Goal: Task Accomplishment & Management: Use online tool/utility

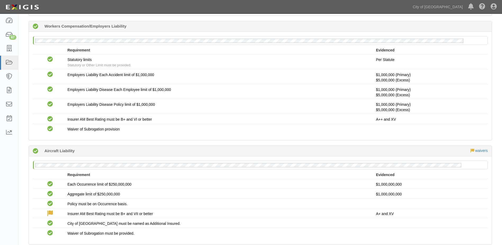
scroll to position [344, 0]
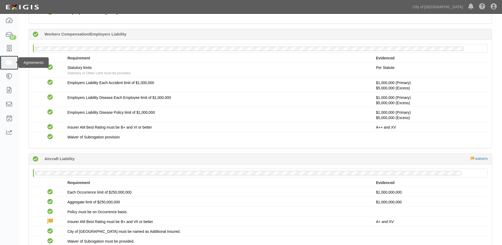
click at [8, 64] on icon at bounding box center [8, 63] width 7 height 6
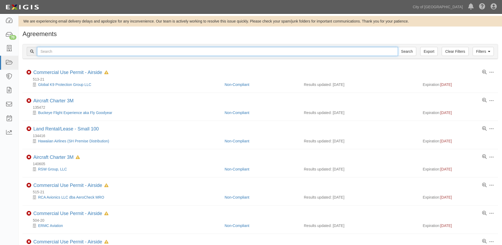
click at [57, 51] on input "text" at bounding box center [217, 51] width 361 height 9
click at [66, 52] on input "text" at bounding box center [217, 51] width 361 height 9
type input "135968"
click at [398, 47] on input "Search" at bounding box center [407, 51] width 19 height 9
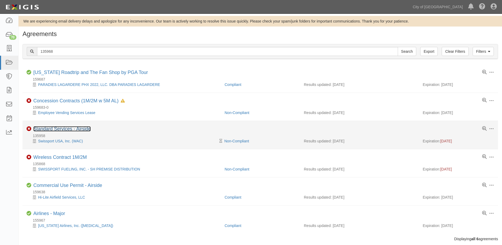
click at [58, 127] on link "Standard Services - Airside" at bounding box center [61, 128] width 57 height 5
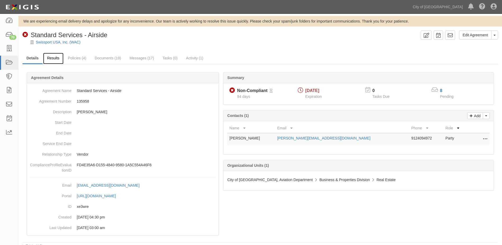
click at [58, 59] on link "Results" at bounding box center [53, 58] width 20 height 11
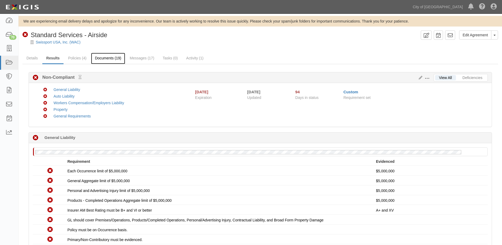
click at [104, 59] on link "Documents (19)" at bounding box center [108, 58] width 34 height 11
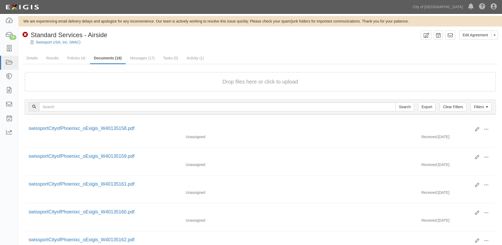
click at [237, 80] on button "Drop files here or click to upload" at bounding box center [261, 82] width 76 height 8
click at [6, 61] on icon at bounding box center [8, 63] width 7 height 6
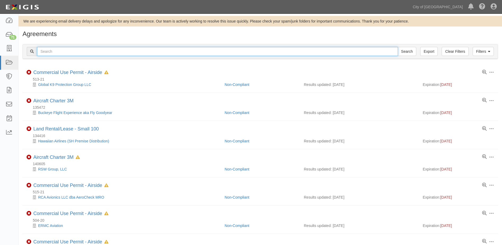
click at [58, 51] on input "text" at bounding box center [217, 51] width 361 height 9
type input "156961"
click at [398, 47] on input "Search" at bounding box center [407, 51] width 19 height 9
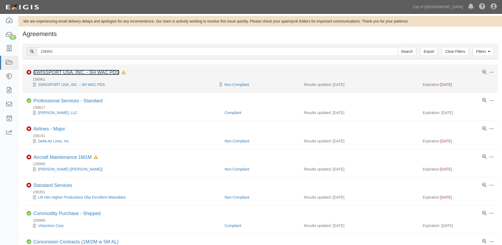
click at [92, 74] on link "SWISSPORT USA, INC. - SH WAC PDS" at bounding box center [76, 72] width 86 height 5
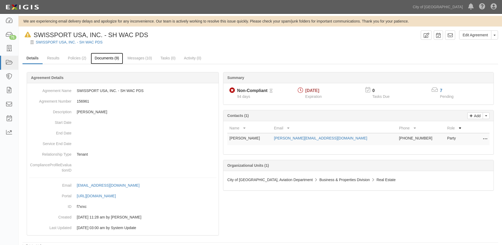
click at [108, 59] on link "Documents (9)" at bounding box center [107, 58] width 32 height 11
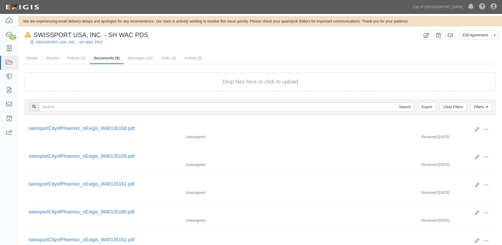
click at [250, 79] on button "Drop files here or click to upload" at bounding box center [261, 82] width 76 height 8
click at [12, 64] on icon at bounding box center [8, 63] width 7 height 6
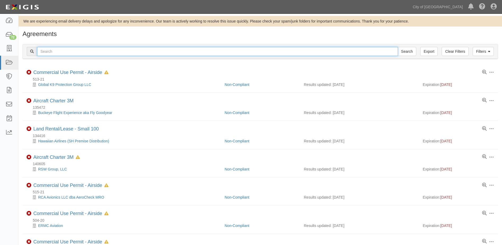
click at [73, 51] on input "text" at bounding box center [217, 51] width 361 height 9
type input "162489"
click at [398, 47] on input "Search" at bounding box center [407, 51] width 19 height 9
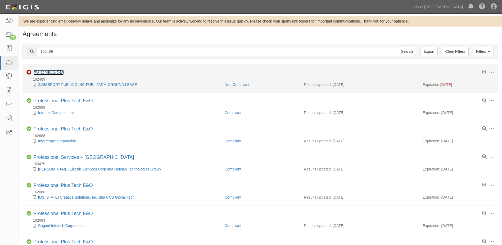
click at [54, 73] on link "AVIONICS 5M" at bounding box center [48, 72] width 30 height 5
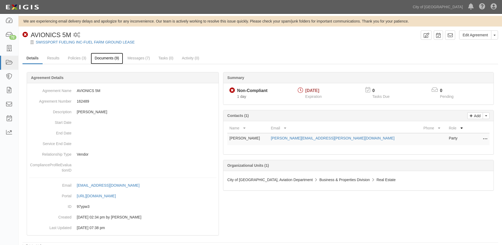
click at [96, 56] on link "Documents (9)" at bounding box center [107, 58] width 32 height 11
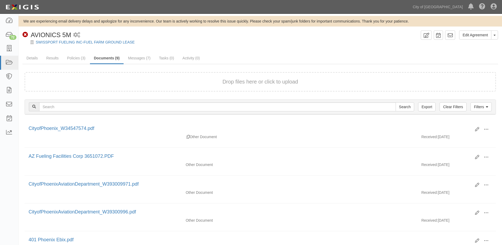
click at [273, 83] on button "Drop files here or click to upload" at bounding box center [261, 82] width 76 height 8
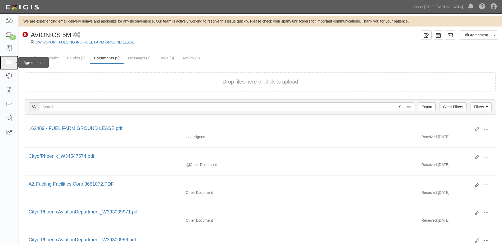
click at [11, 64] on icon at bounding box center [8, 63] width 7 height 6
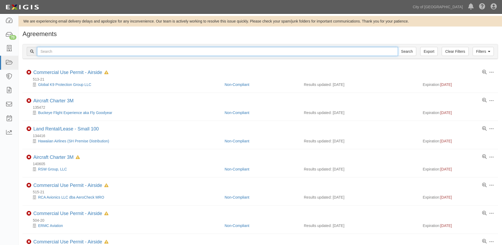
click at [63, 55] on input "text" at bounding box center [217, 51] width 361 height 9
click at [79, 51] on input "text" at bounding box center [217, 51] width 361 height 9
click at [58, 51] on input "text" at bounding box center [217, 51] width 361 height 9
type input "162527"
click at [398, 47] on input "Search" at bounding box center [407, 51] width 19 height 9
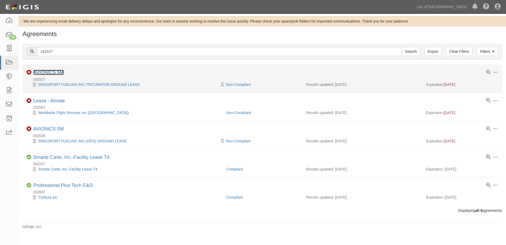
click at [51, 72] on link "AVIONICS 5M" at bounding box center [48, 72] width 30 height 5
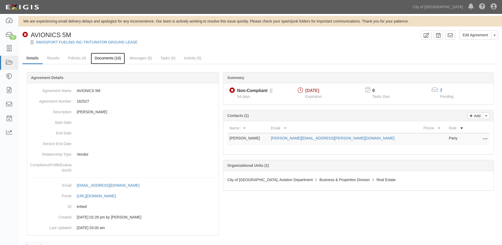
click at [117, 55] on link "Documents (10)" at bounding box center [108, 58] width 34 height 11
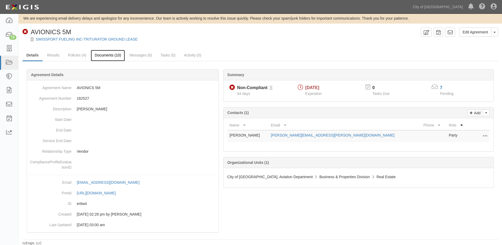
scroll to position [3, 0]
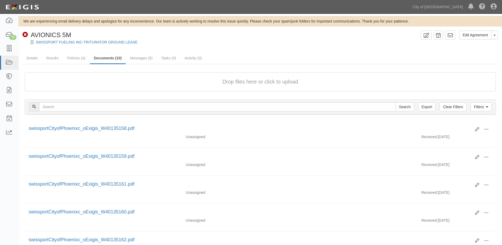
click at [237, 85] on button "Drop files here or click to upload" at bounding box center [261, 82] width 76 height 8
click at [8, 63] on icon at bounding box center [8, 63] width 7 height 6
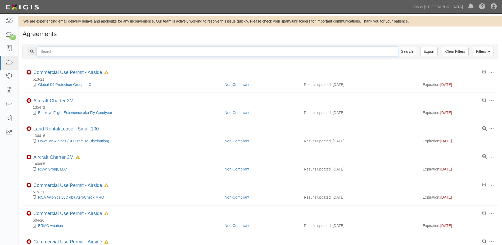
click at [57, 52] on input "text" at bounding box center [217, 51] width 361 height 9
type input "162535"
click at [398, 47] on input "Search" at bounding box center [407, 51] width 19 height 9
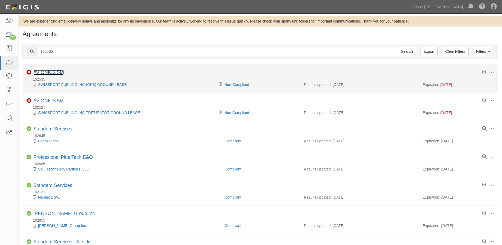
click at [51, 71] on link "AVIONICS 5M" at bounding box center [48, 72] width 30 height 5
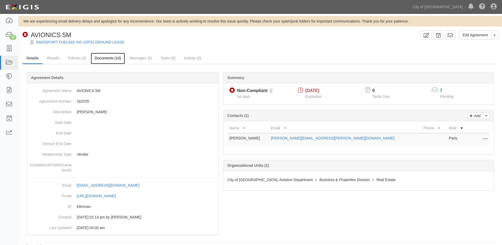
click at [96, 59] on link "Documents (10)" at bounding box center [108, 58] width 34 height 11
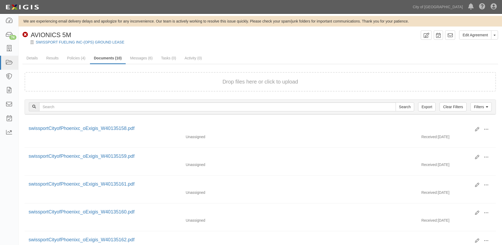
click at [222, 78] on div "Drop files here or click to upload" at bounding box center [260, 82] width 460 height 8
click at [10, 60] on icon at bounding box center [8, 63] width 7 height 6
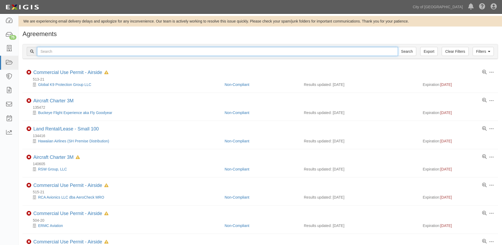
click at [60, 53] on input "text" at bounding box center [217, 51] width 361 height 9
type input "113683"
click at [398, 47] on input "Search" at bounding box center [407, 51] width 19 height 9
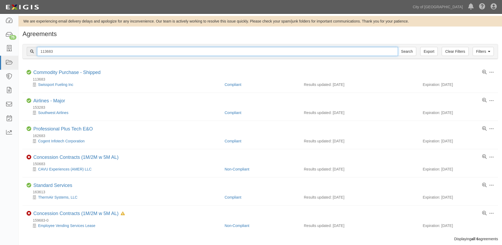
click at [54, 50] on input "113683" at bounding box center [217, 51] width 361 height 9
type input "135868"
click at [398, 47] on input "Search" at bounding box center [407, 51] width 19 height 9
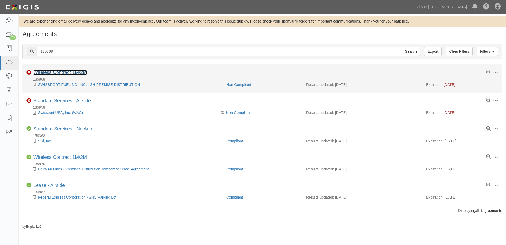
click at [55, 70] on link "Wireless Contract 1M/2M" at bounding box center [60, 72] width 54 height 5
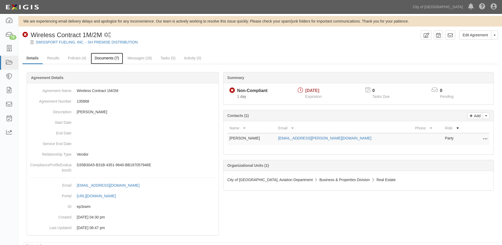
click at [103, 56] on link "Documents (7)" at bounding box center [107, 58] width 32 height 11
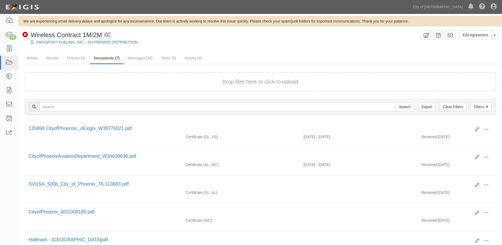
click at [240, 80] on button "Drop files here or click to upload" at bounding box center [261, 82] width 76 height 8
click at [244, 82] on button "Drop files here or click to upload" at bounding box center [261, 82] width 76 height 8
click at [250, 84] on button "Drop files here or click to upload" at bounding box center [261, 82] width 76 height 8
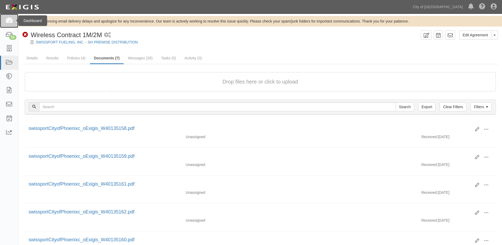
click at [7, 19] on icon at bounding box center [8, 21] width 7 height 6
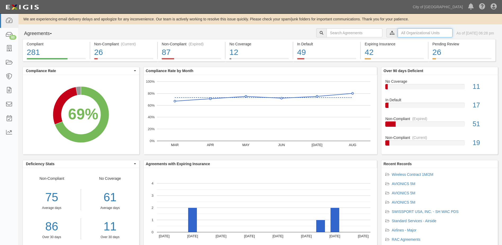
click at [404, 34] on input "text" at bounding box center [425, 32] width 55 height 9
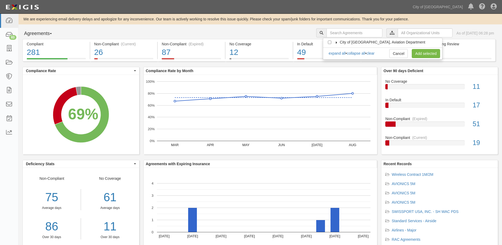
click at [336, 44] on label "City of [GEOGRAPHIC_DATA], Aviation Department" at bounding box center [379, 41] width 92 height 5
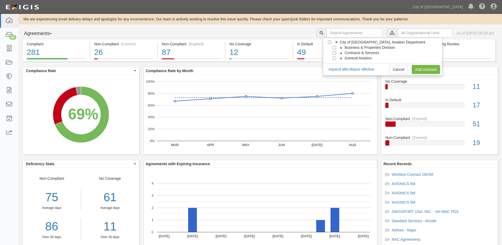
click at [342, 47] on icon at bounding box center [342, 48] width 4 height 2
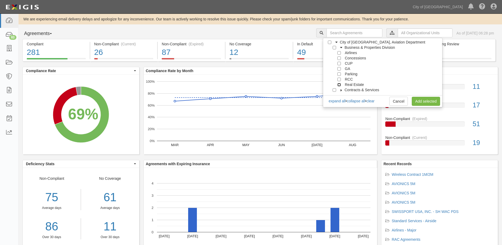
click at [339, 85] on input "Real Estate" at bounding box center [339, 84] width 3 height 3
checkbox input "true"
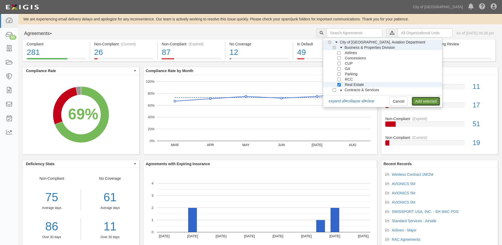
click at [418, 100] on link "Add selected" at bounding box center [426, 101] width 28 height 9
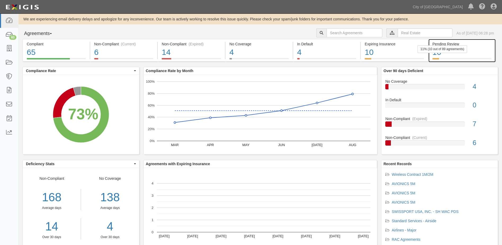
click at [450, 51] on div "11% (10 out of 89 agreements)" at bounding box center [443, 49] width 50 height 8
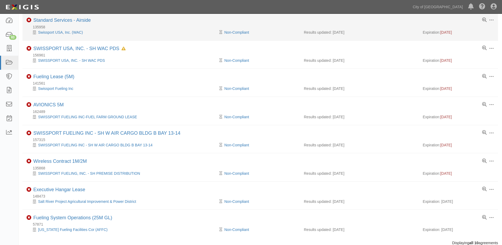
scroll to position [125, 0]
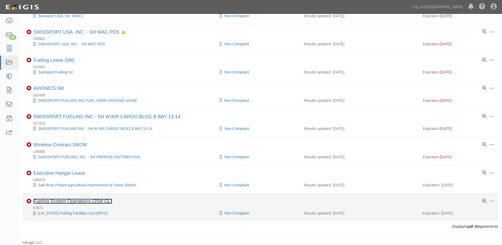
click at [97, 202] on link "Fueling System Operations (25M GL)" at bounding box center [72, 200] width 79 height 5
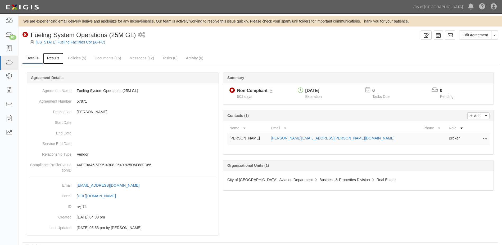
click at [57, 60] on link "Results" at bounding box center [53, 58] width 20 height 11
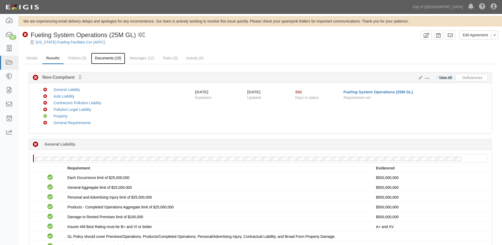
click at [106, 58] on link "Documents (15)" at bounding box center [108, 58] width 34 height 11
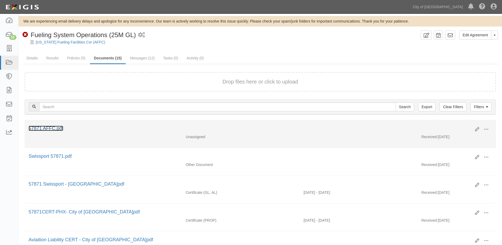
click at [51, 126] on link "57871 AFFC.pdf" at bounding box center [46, 128] width 35 height 5
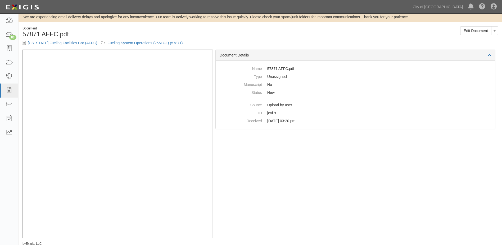
scroll to position [5, 0]
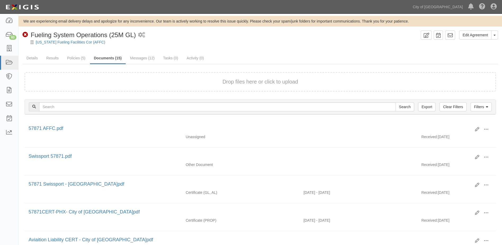
scroll to position [26, 0]
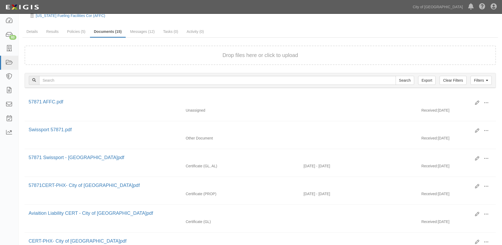
click at [224, 52] on button "Drop files here or click to upload" at bounding box center [261, 55] width 76 height 8
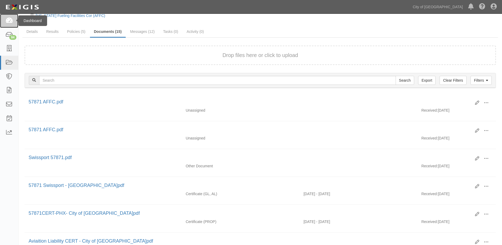
click at [8, 24] on link at bounding box center [9, 21] width 18 height 14
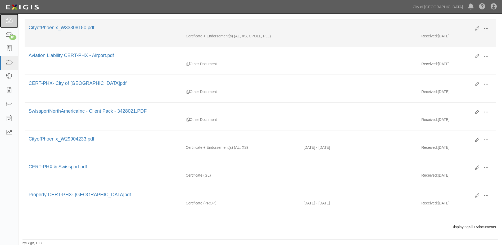
scroll to position [351, 0]
